Goal: Task Accomplishment & Management: Manage account settings

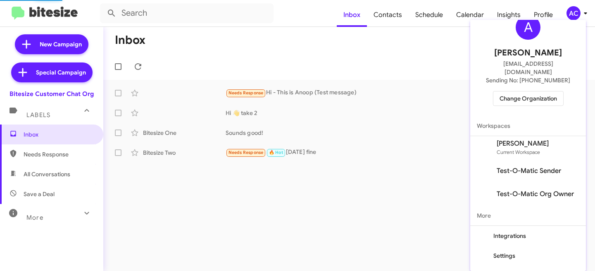
scroll to position [28, 0]
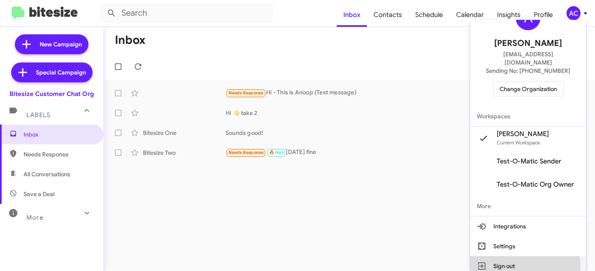
click at [515, 258] on button "Sign out" at bounding box center [528, 266] width 116 height 20
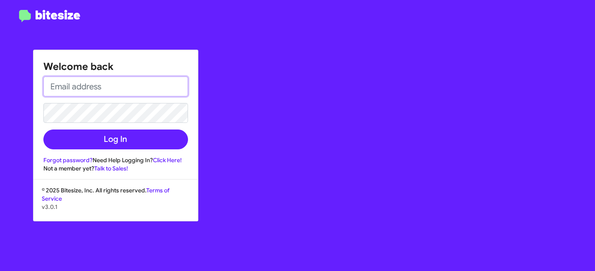
click at [109, 87] on input "email" at bounding box center [115, 86] width 145 height 20
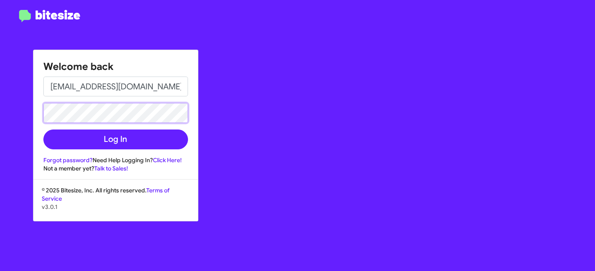
click at [43, 129] on button "Log In" at bounding box center [115, 139] width 145 height 20
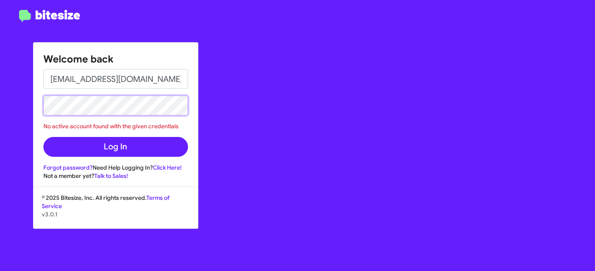
click at [31, 93] on div "Welcome back [EMAIL_ADDRESS][DOMAIN_NAME] No active account found with the give…" at bounding box center [297, 135] width 595 height 271
click at [43, 137] on button "Log In" at bounding box center [115, 147] width 145 height 20
click at [10, 91] on div "Welcome back [EMAIL_ADDRESS][DOMAIN_NAME] No active account found with the give…" at bounding box center [297, 135] width 595 height 271
click at [43, 137] on button "Log In" at bounding box center [115, 147] width 145 height 20
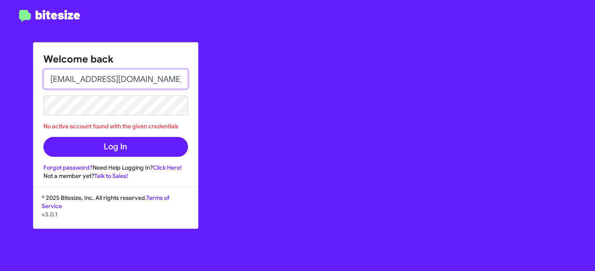
drag, startPoint x: 91, startPoint y: 81, endPoint x: 196, endPoint y: 80, distance: 105.4
click at [196, 80] on div "Welcome back [EMAIL_ADDRESS][DOMAIN_NAME] No active account found with the give…" at bounding box center [115, 111] width 164 height 137
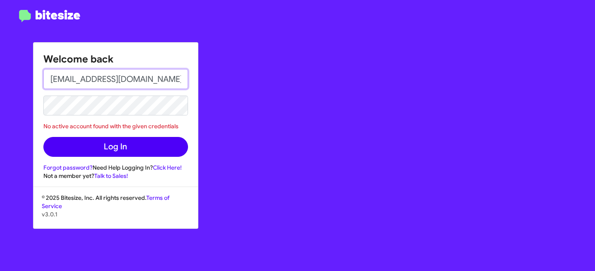
type input "[EMAIL_ADDRESS][DOMAIN_NAME]"
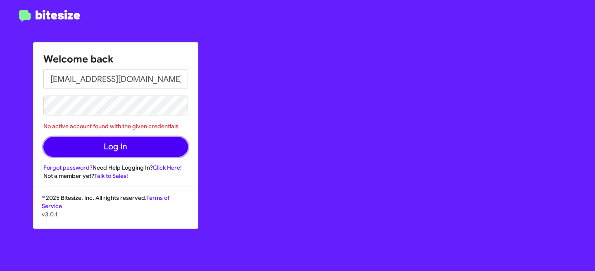
click at [131, 145] on button "Log In" at bounding box center [115, 147] width 145 height 20
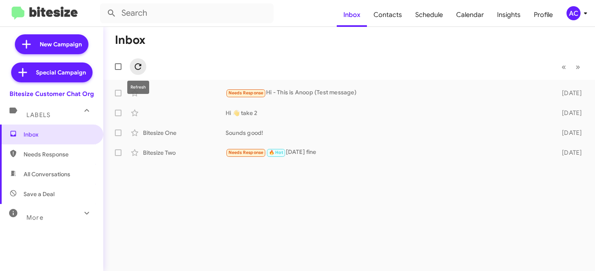
click at [143, 63] on span at bounding box center [138, 67] width 17 height 10
